Goal: Task Accomplishment & Management: Manage account settings

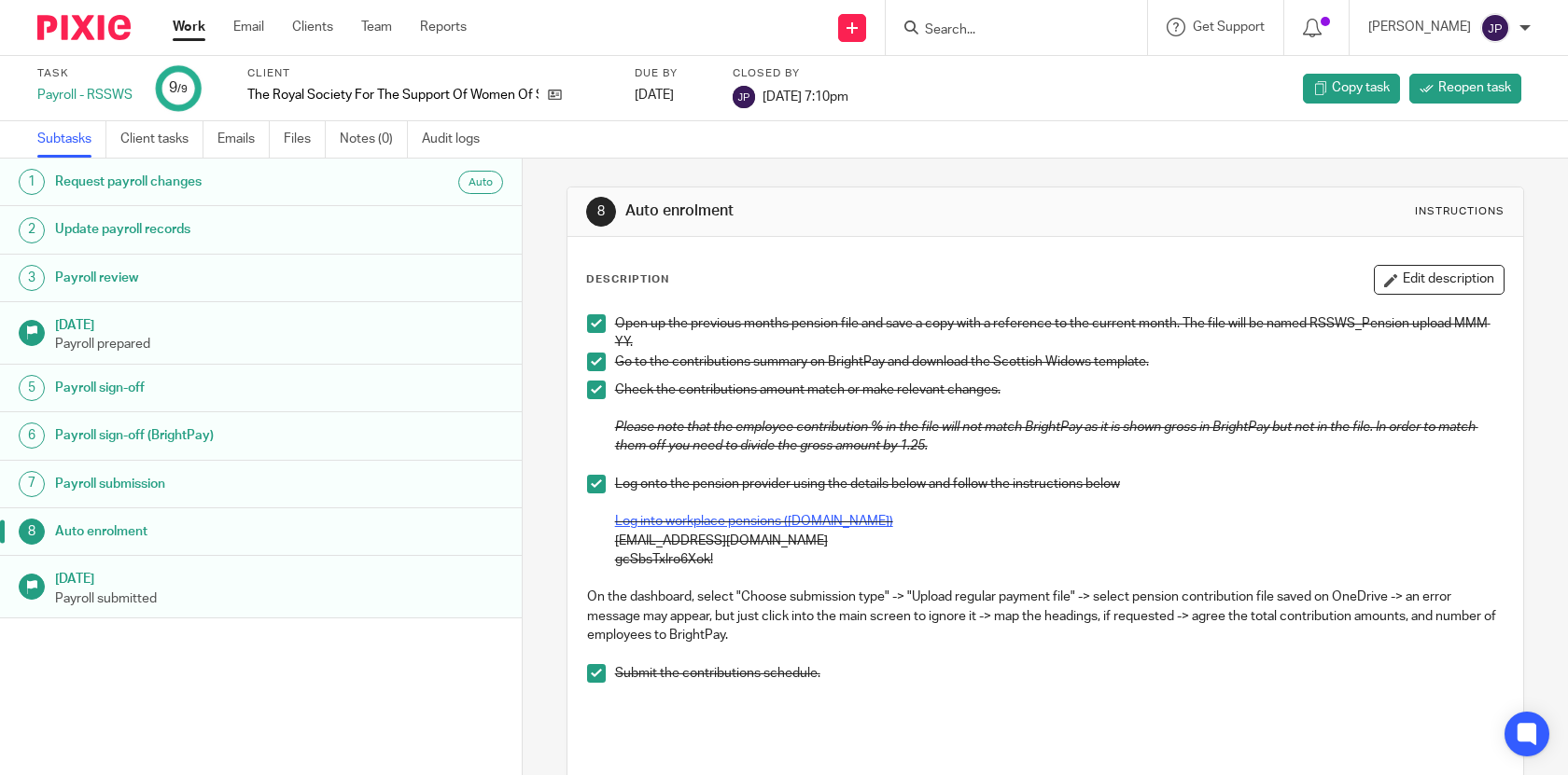
click at [196, 27] on link "Work" at bounding box center [189, 26] width 33 height 18
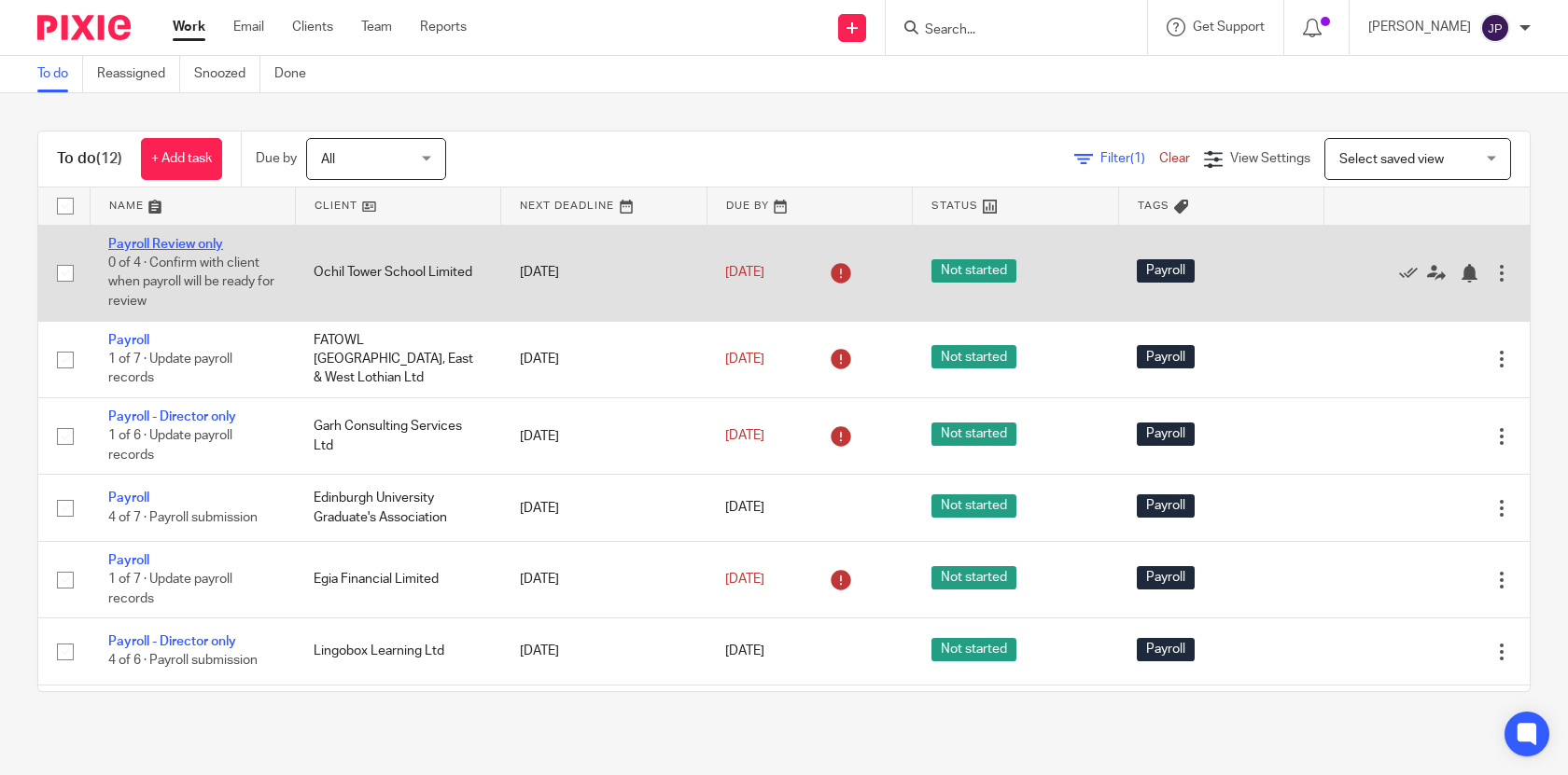
click at [203, 244] on link "Payroll Review only" at bounding box center [166, 244] width 115 height 13
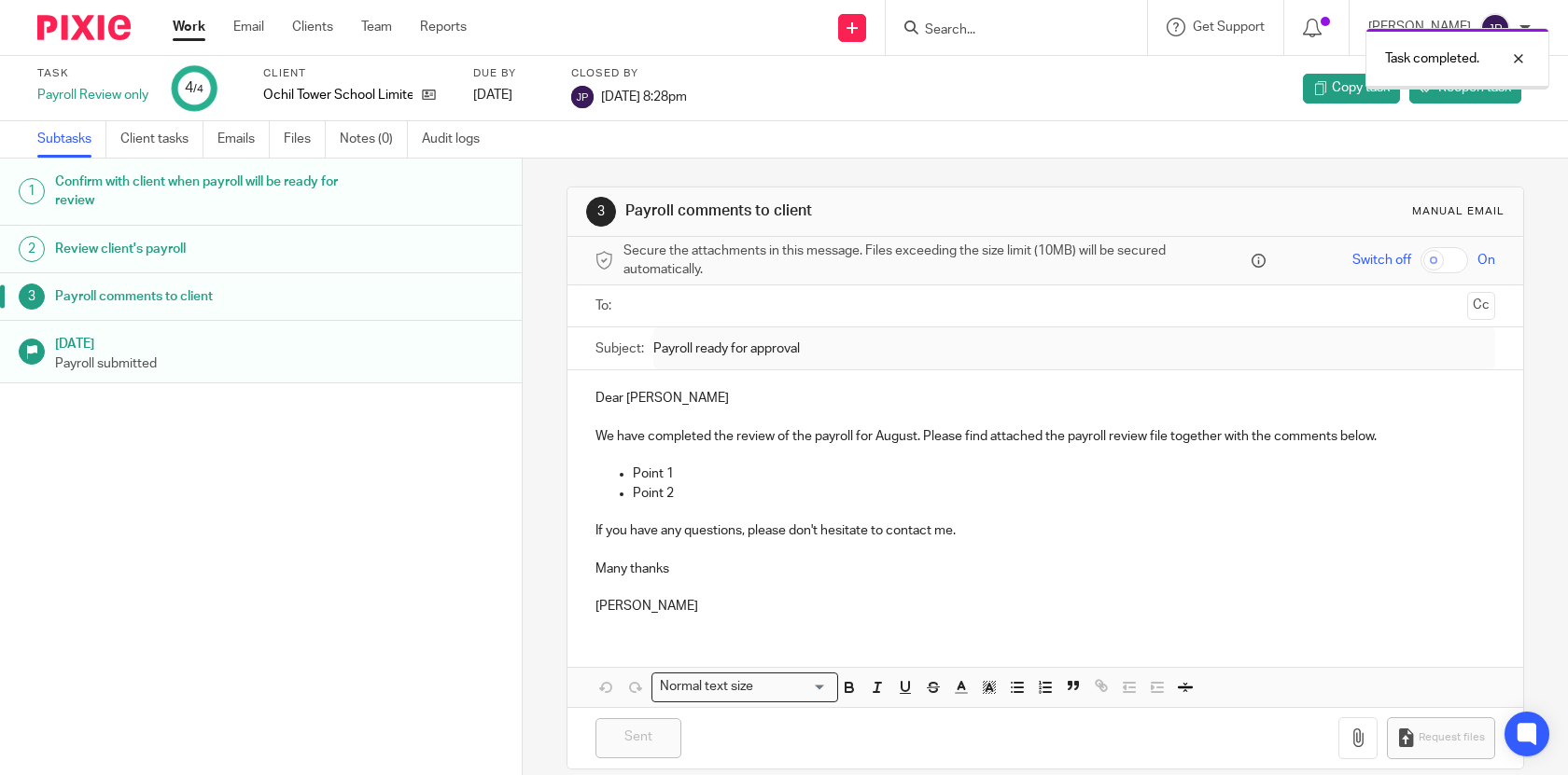
click at [91, 22] on img at bounding box center [84, 27] width 93 height 25
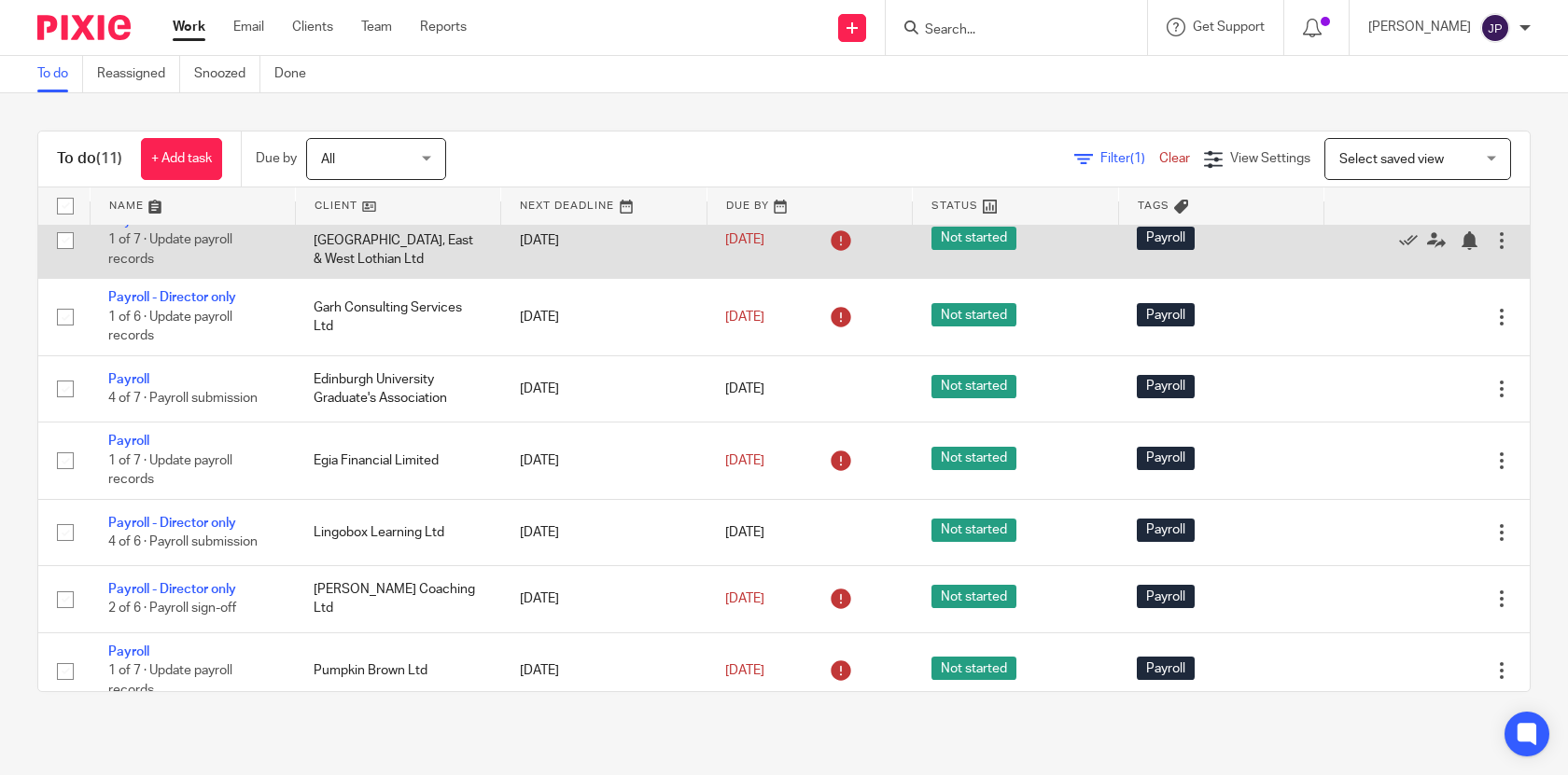
scroll to position [103, 0]
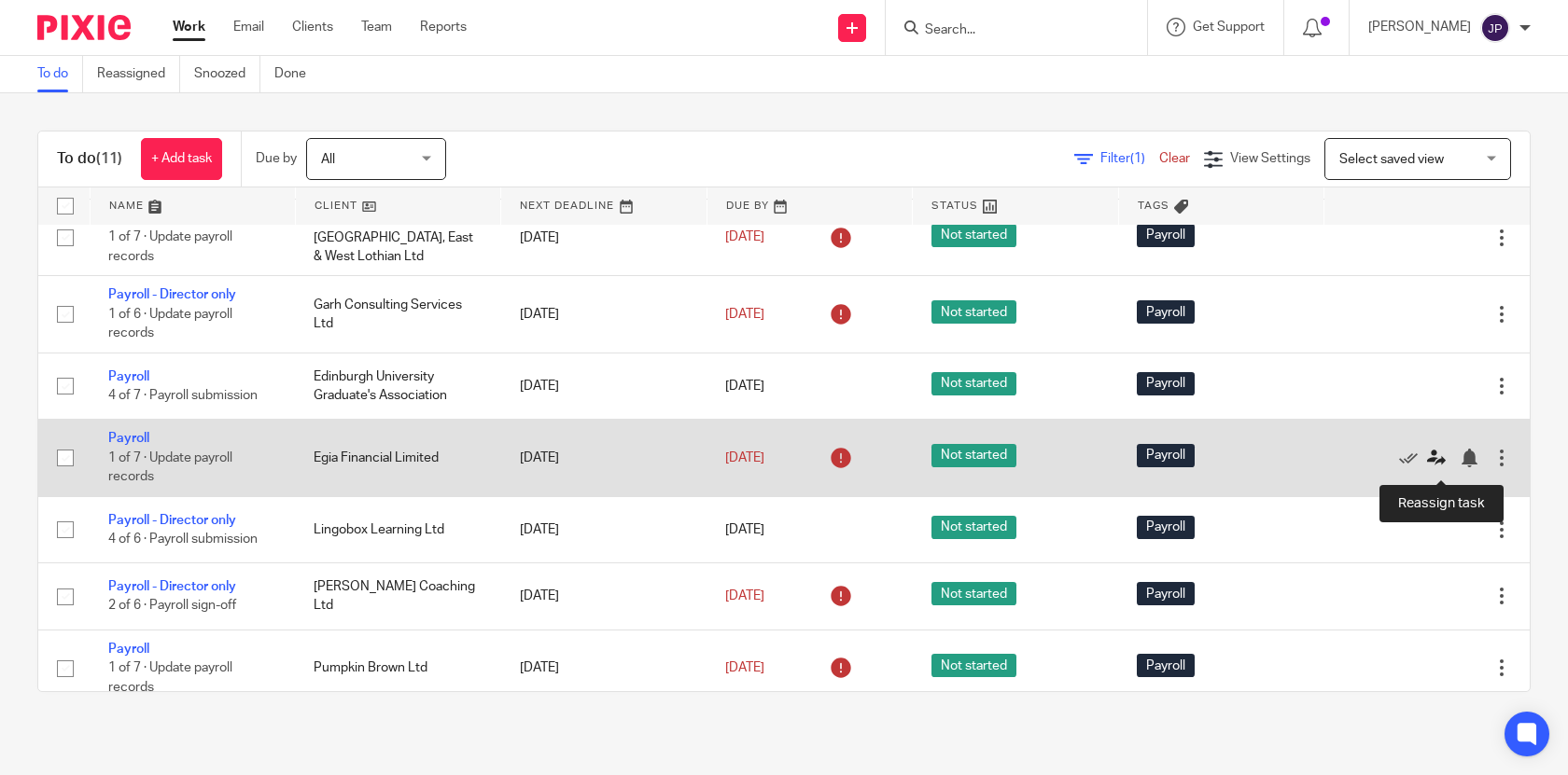
click at [1435, 462] on icon at bounding box center [1435, 458] width 18 height 18
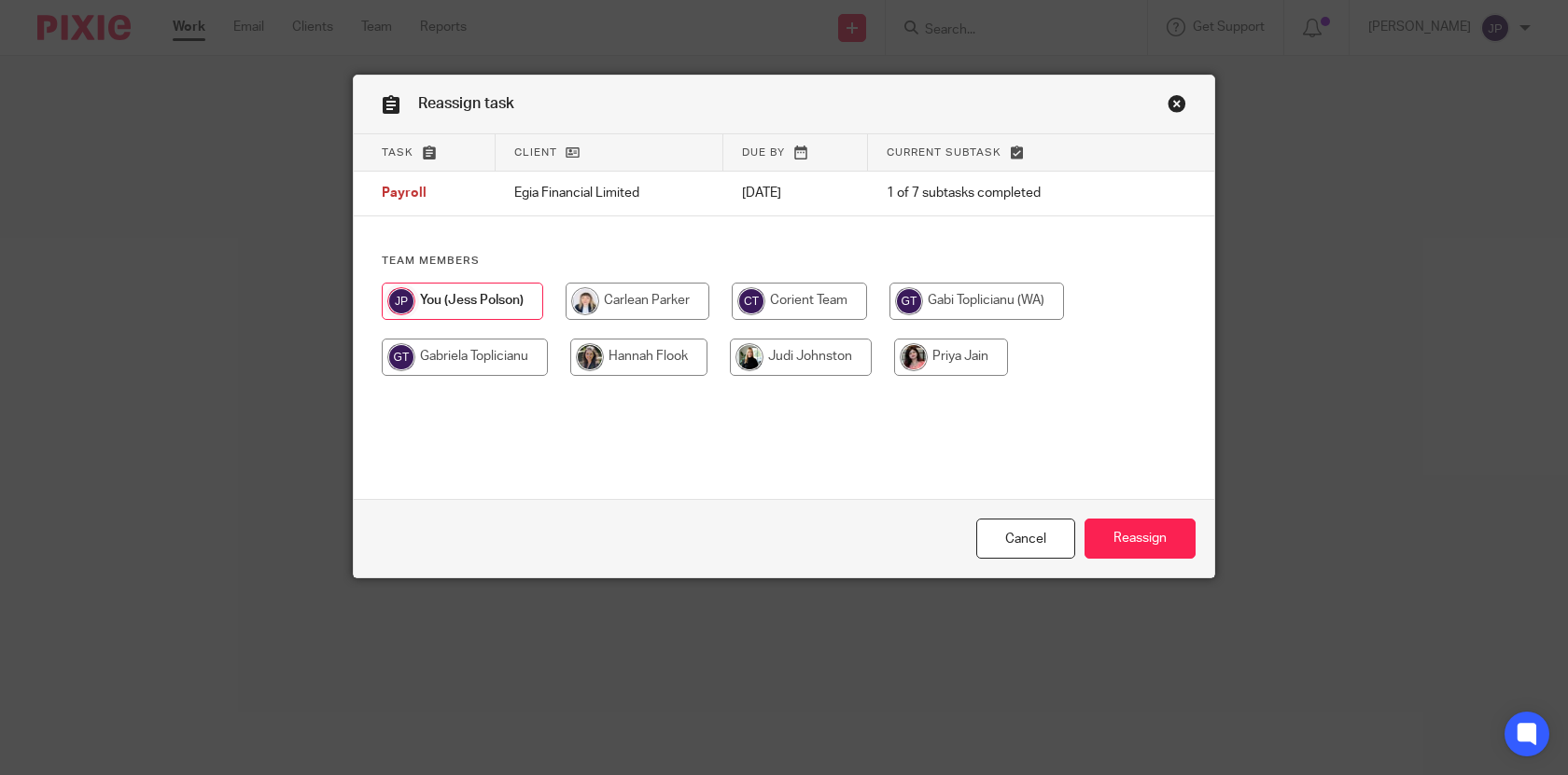
click at [682, 376] on input "radio" at bounding box center [639, 357] width 137 height 38
radio input "true"
click at [1165, 539] on input "Reassign" at bounding box center [1139, 538] width 111 height 40
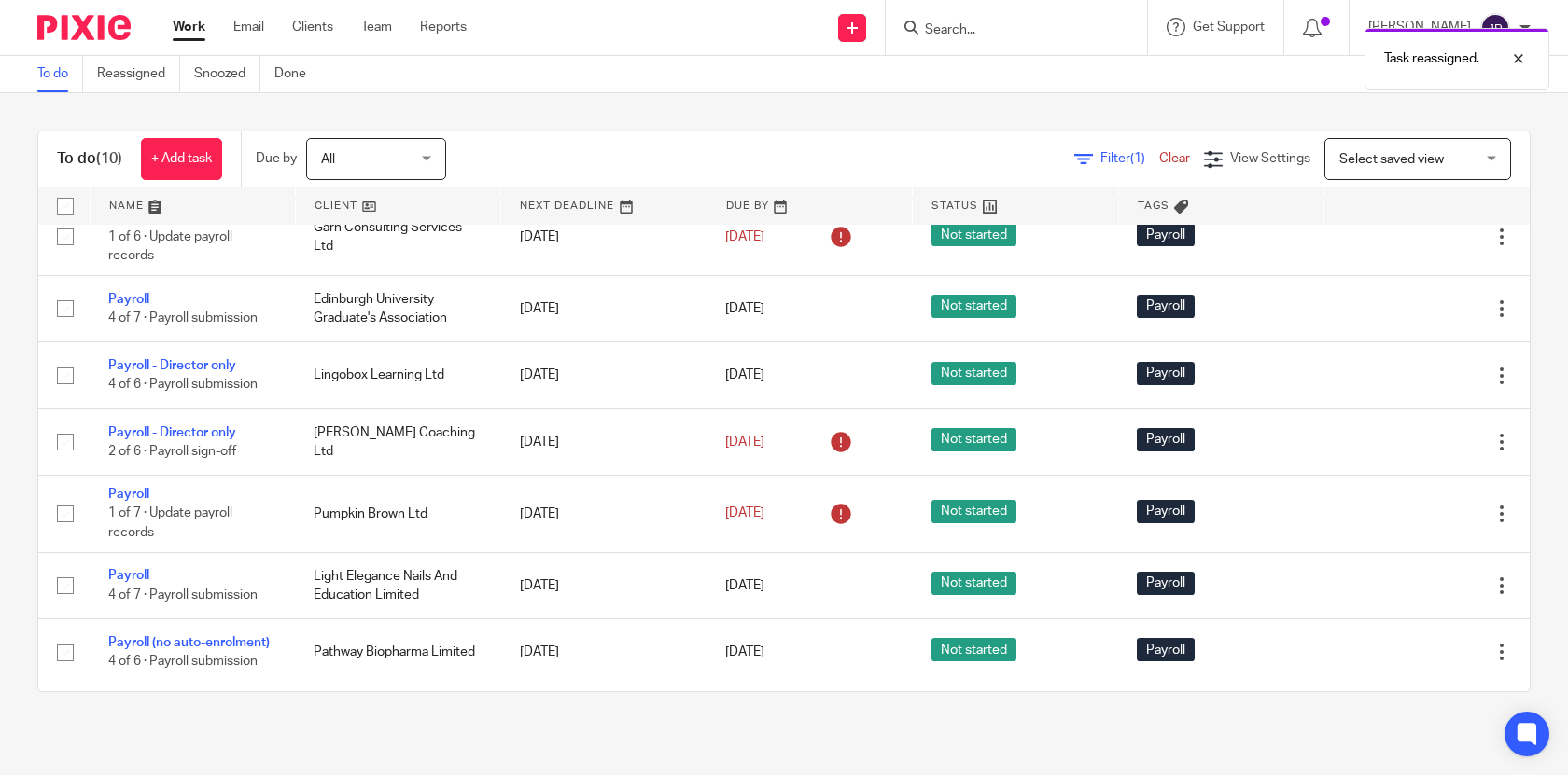
scroll to position [182, 0]
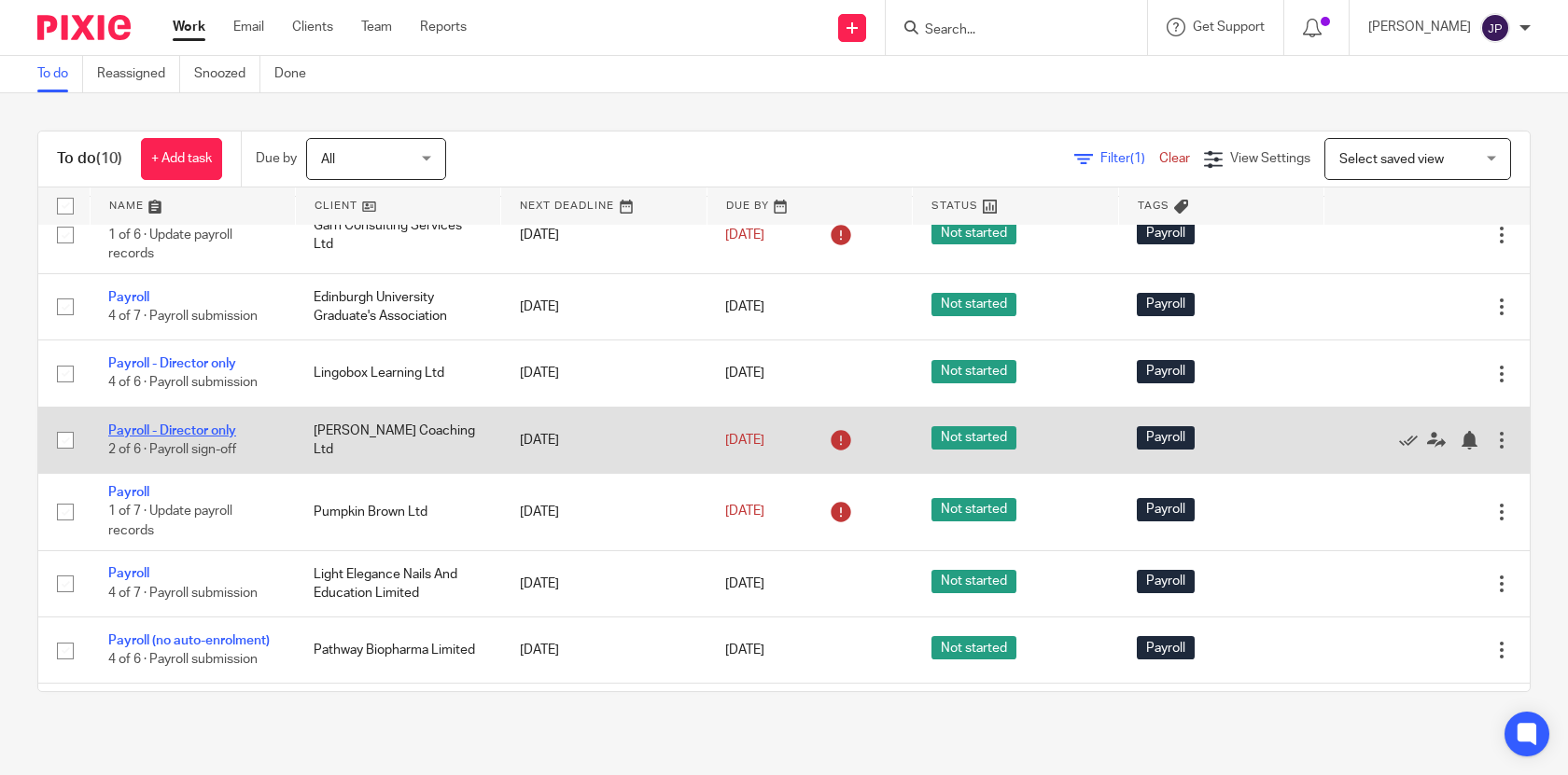
click at [200, 437] on link "Payroll - Director only" at bounding box center [172, 431] width 128 height 13
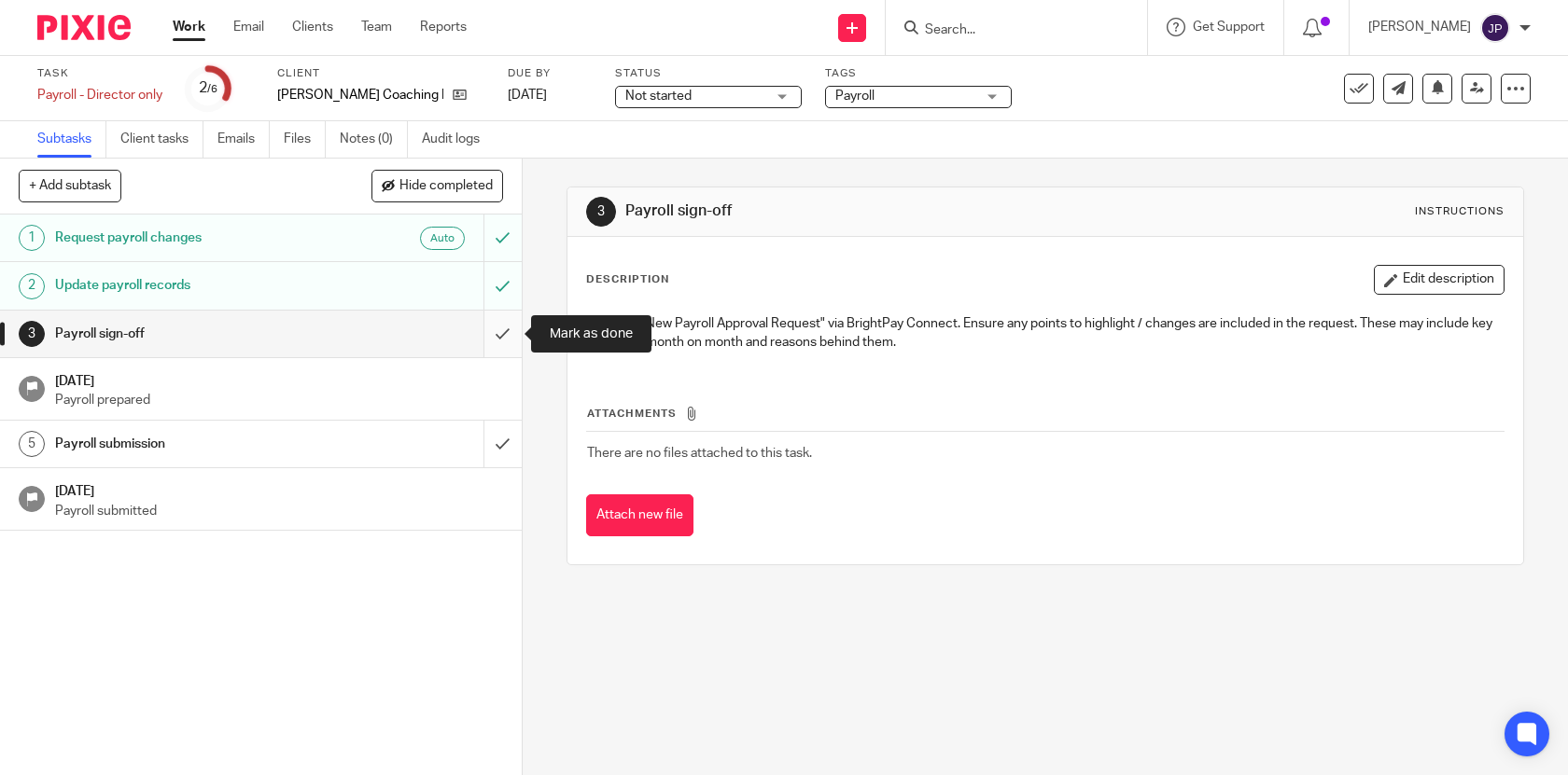
click at [507, 331] on input "submit" at bounding box center [260, 334] width 522 height 46
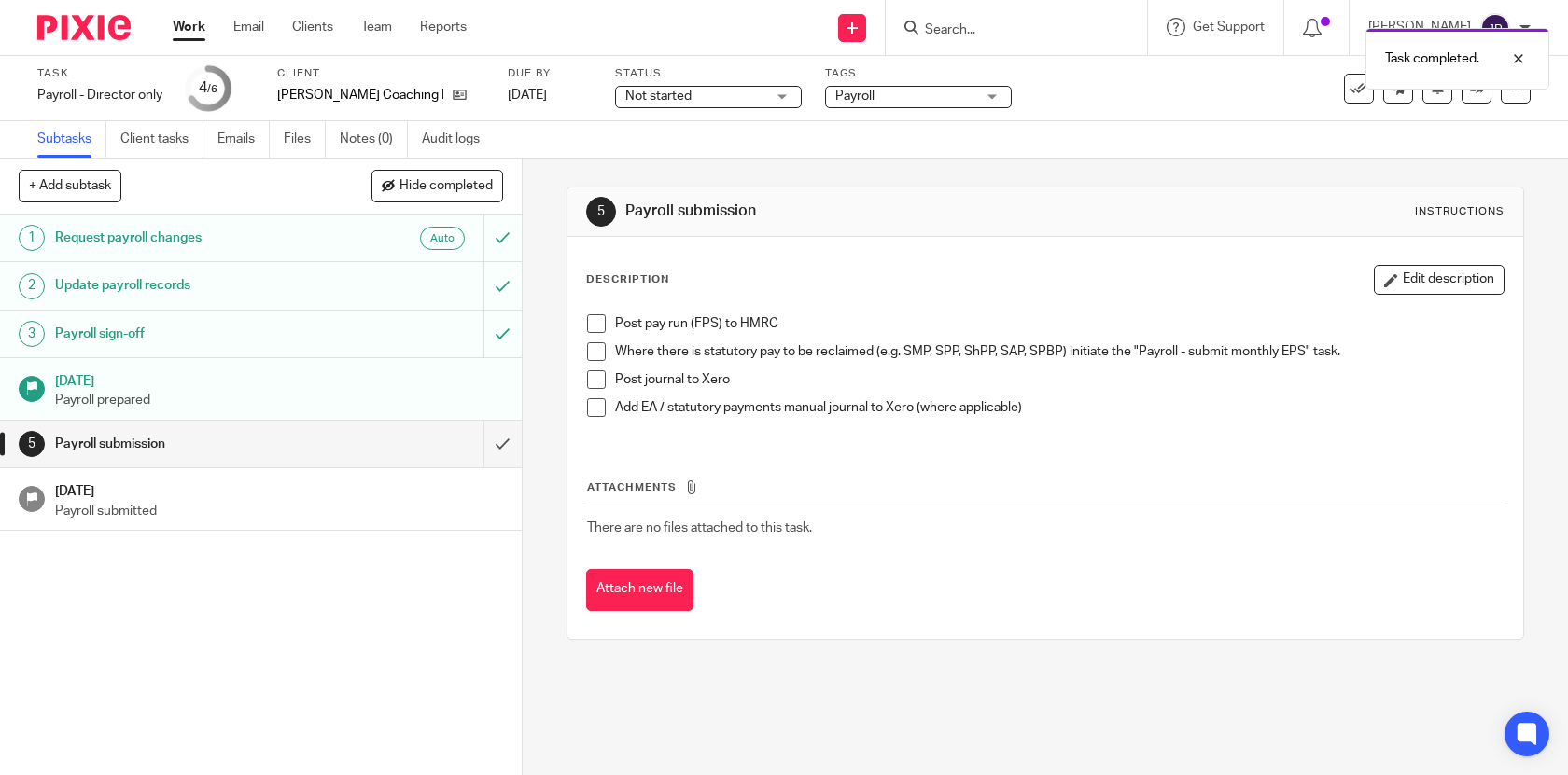
click at [201, 26] on link "Work" at bounding box center [189, 26] width 33 height 18
